Goal: Information Seeking & Learning: Learn about a topic

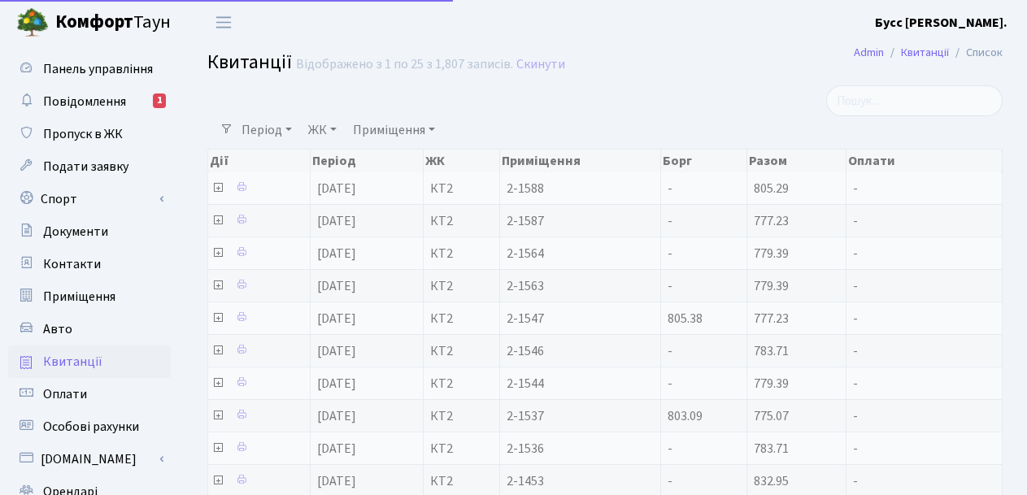
select select "25"
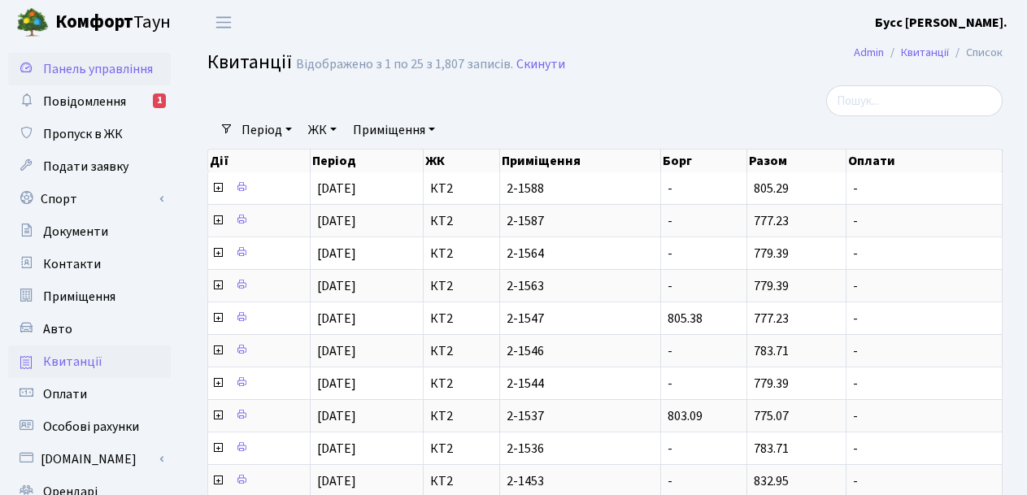
click at [127, 71] on span "Панель управління" at bounding box center [98, 69] width 110 height 18
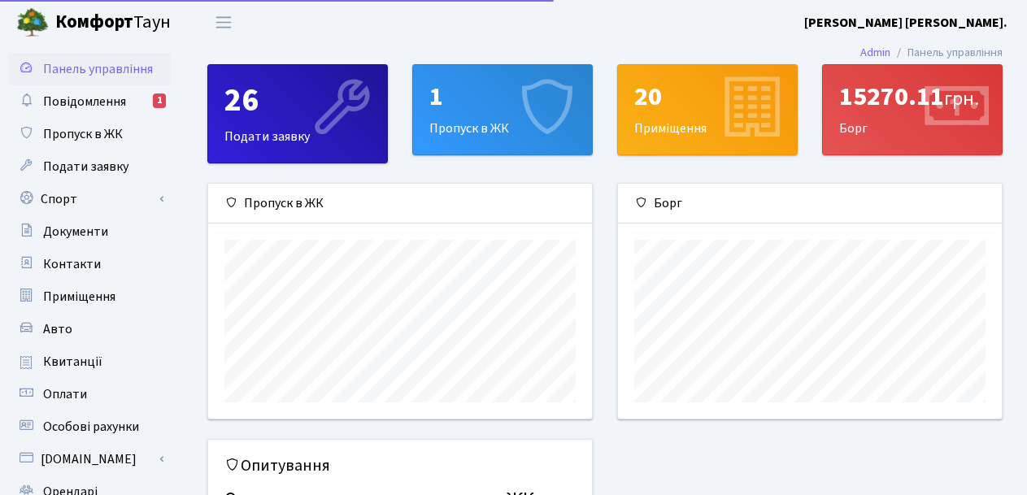
scroll to position [235, 384]
click at [102, 94] on span "Повідомлення" at bounding box center [84, 102] width 83 height 18
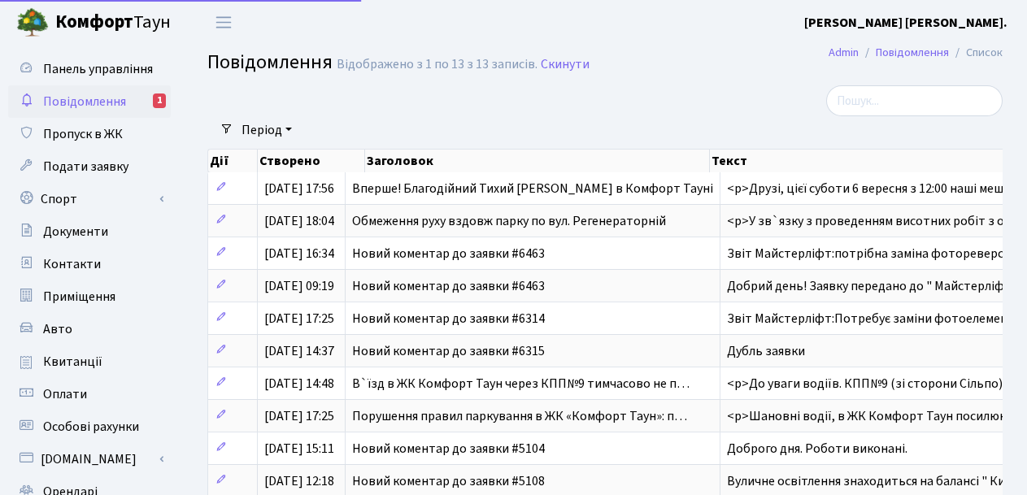
select select "25"
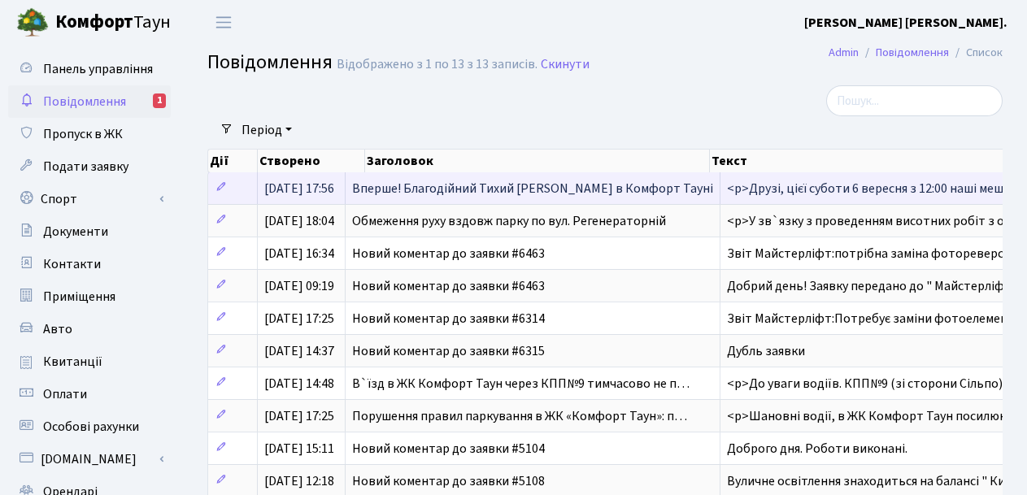
click at [483, 189] on span "Вперше! Благодійний Тихий Маркет в Комфорт Тауні" at bounding box center [532, 189] width 361 height 18
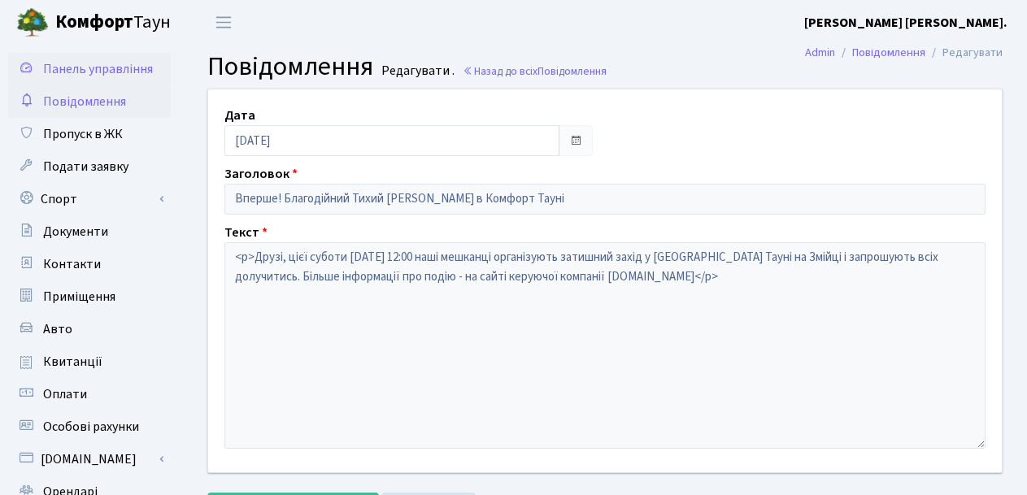
click at [115, 67] on span "Панель управління" at bounding box center [98, 69] width 110 height 18
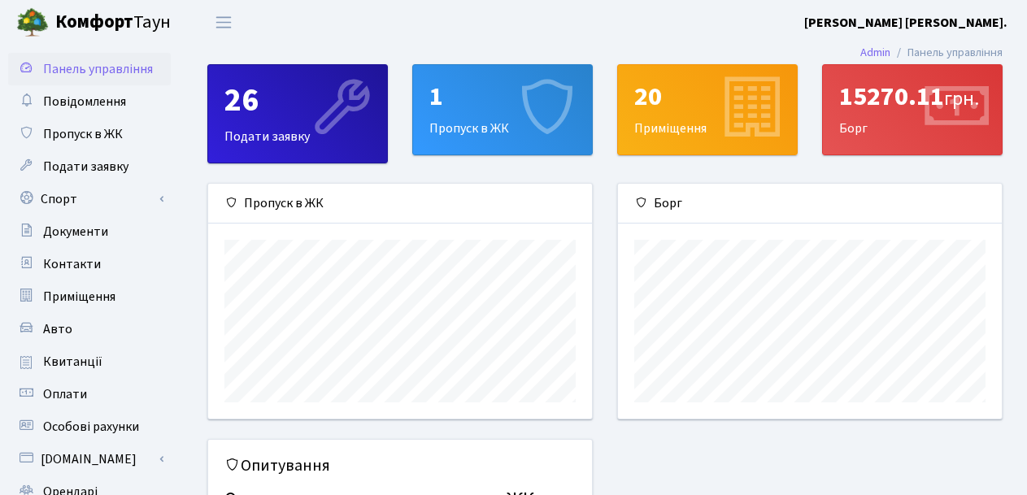
scroll to position [235, 384]
